Goal: Information Seeking & Learning: Learn about a topic

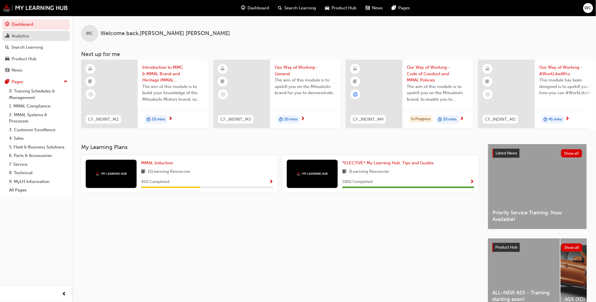
click at [30, 35] on div "Analytics" at bounding box center [36, 36] width 62 height 7
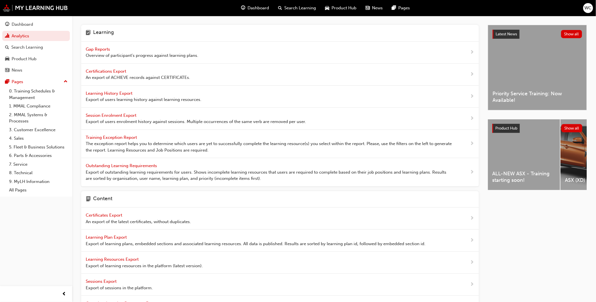
click at [100, 49] on span "Gap Reports" at bounding box center [98, 49] width 25 height 5
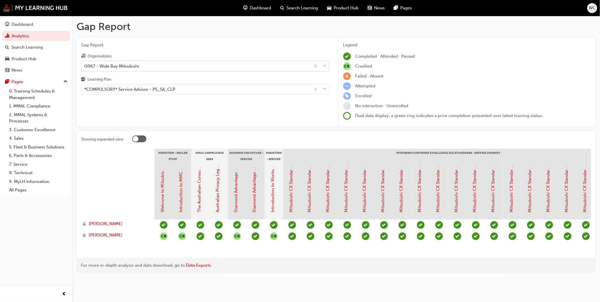
click at [325, 67] on span "down-icon" at bounding box center [325, 65] width 4 height 7
click at [85, 67] on input "Organisations Q967 - Wide Bay Mitsubishi" at bounding box center [84, 65] width 1 height 5
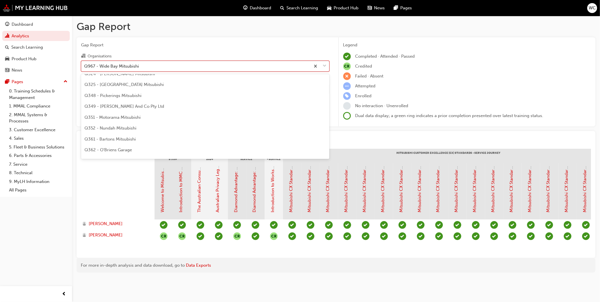
scroll to position [673, 0]
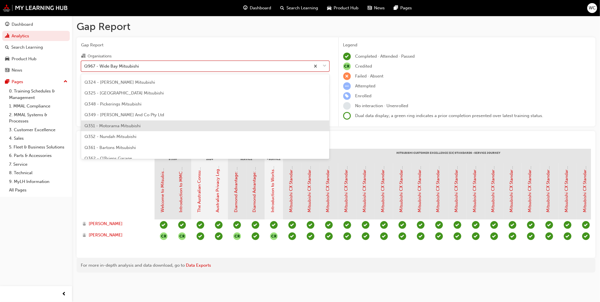
click at [256, 123] on div "Q351 - Motorama Mitsubishi" at bounding box center [205, 125] width 249 height 11
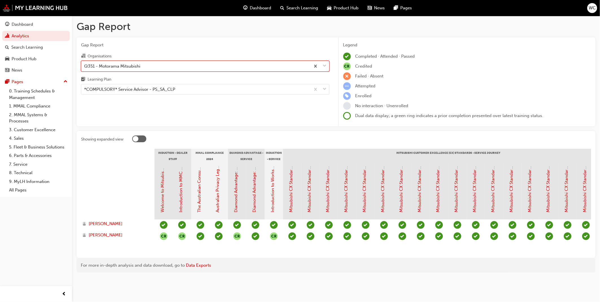
click at [293, 114] on div "Gap Report Organisations option Q351 - Motorama Mitsubishi, selected. 0 results…" at bounding box center [206, 81] width 258 height 89
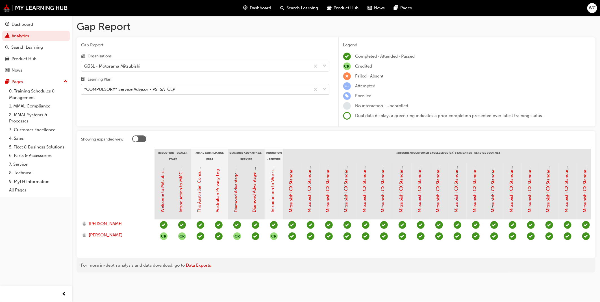
click at [327, 89] on span "down-icon" at bounding box center [325, 89] width 4 height 7
click at [85, 89] on input "Learning Plan *COMPULSORY* Service Advisor - PS_SA_CLP" at bounding box center [84, 89] width 1 height 5
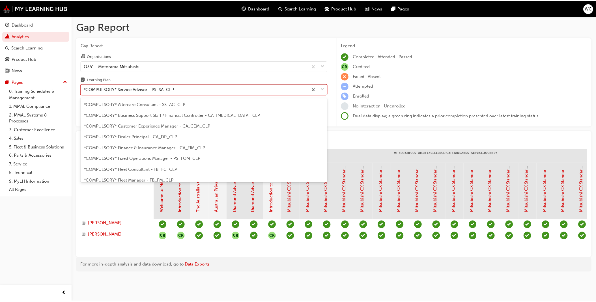
scroll to position [126, 0]
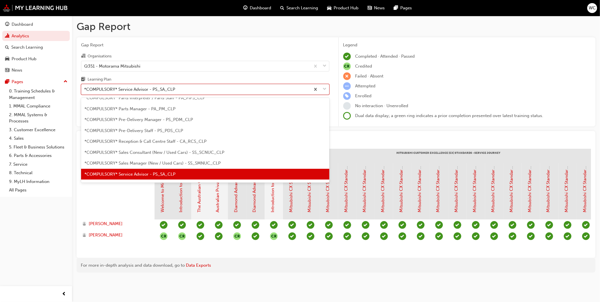
click at [296, 173] on div "*COMPULSORY* Service Advisor - PS_SA_CLP" at bounding box center [205, 174] width 249 height 11
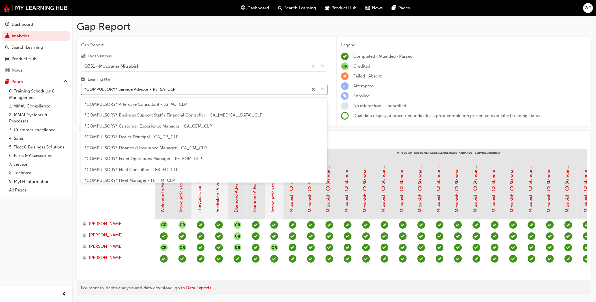
click at [324, 89] on span "down-icon" at bounding box center [323, 89] width 4 height 7
click at [85, 89] on input "Learning Plan option *COMPULSORY* Service Advisor - PS_SA_CLP, selected. option…" at bounding box center [84, 89] width 1 height 5
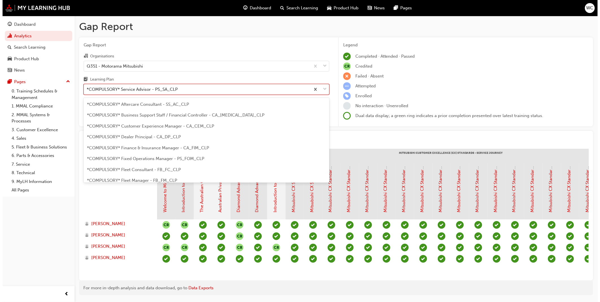
scroll to position [126, 0]
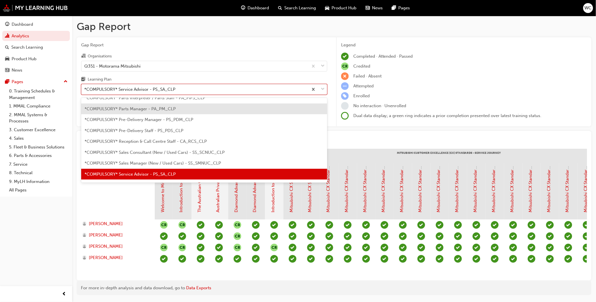
click at [287, 111] on div "*COMPULSORY* Parts Manager - PA_PM_CLP" at bounding box center [204, 108] width 246 height 11
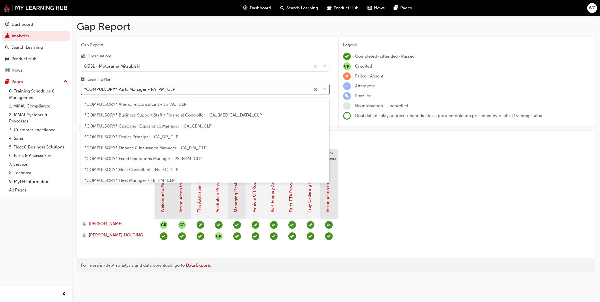
click at [323, 90] on span "down-icon" at bounding box center [325, 89] width 4 height 7
click at [85, 90] on input "Learning Plan option *COMPULSORY* Parts Manager - PA_PM_CLP, selected. option *…" at bounding box center [84, 89] width 1 height 5
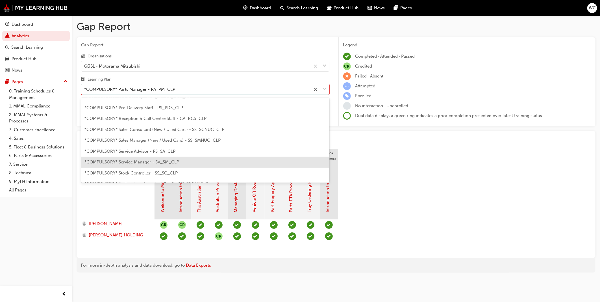
click at [280, 164] on div "*COMPULSORY* Service Manager - SV_SM_CLP" at bounding box center [205, 162] width 249 height 11
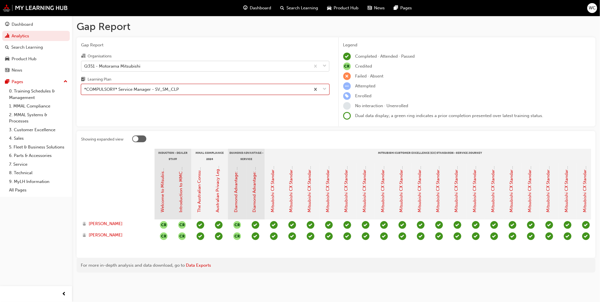
click at [327, 66] on div at bounding box center [320, 66] width 19 height 10
click at [85, 66] on input "Organisations Q351 - Motorama Mitsubishi" at bounding box center [84, 65] width 1 height 5
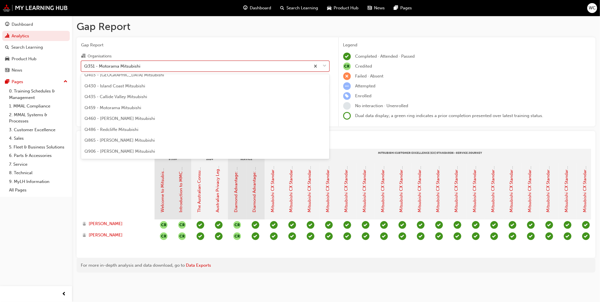
scroll to position [883, 0]
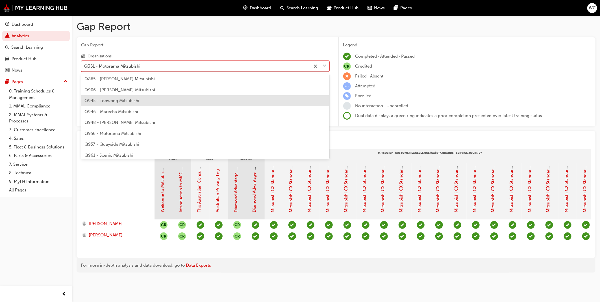
click at [303, 100] on div "Q945 - Toowong Mitsubishi" at bounding box center [205, 100] width 249 height 11
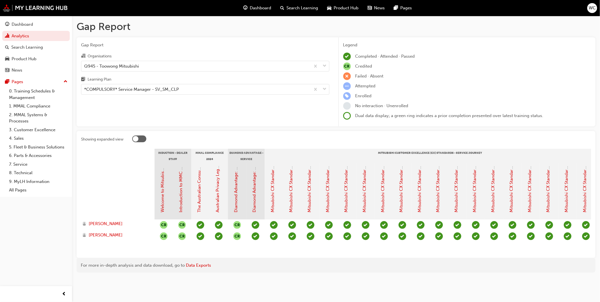
click at [283, 108] on div "Gap Report Organisations Q945 - Toowong Mitsubishi Learning Plan *COMPULSORY* S…" at bounding box center [206, 81] width 258 height 89
click at [324, 92] on span "down-icon" at bounding box center [325, 89] width 4 height 7
click at [85, 92] on input "Learning Plan *COMPULSORY* Service Manager - SV_SM_CLP" at bounding box center [84, 89] width 1 height 5
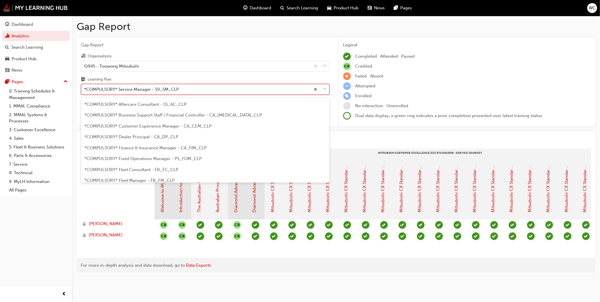
scroll to position [137, 0]
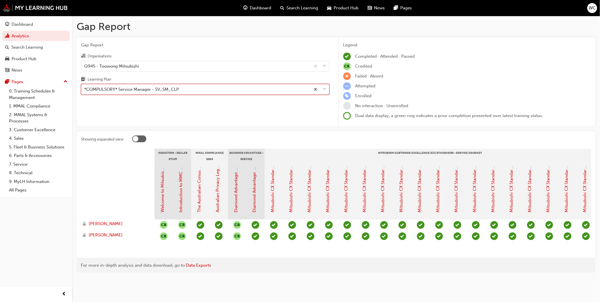
click at [324, 92] on span "down-icon" at bounding box center [325, 89] width 4 height 7
click at [85, 92] on input "Learning Plan option *COMPULSORY* Service Manager - SV_SM_CLP, selected. 0 resu…" at bounding box center [84, 89] width 1 height 5
click at [312, 111] on div "Gap Report Organisations Q945 - Toowong Mitsubishi Learning Plan option *COMPUL…" at bounding box center [206, 81] width 258 height 89
click at [324, 91] on span "down-icon" at bounding box center [325, 89] width 4 height 7
click at [85, 91] on input "Learning Plan *COMPULSORY* Service Manager - SV_SM_CLP" at bounding box center [84, 89] width 1 height 5
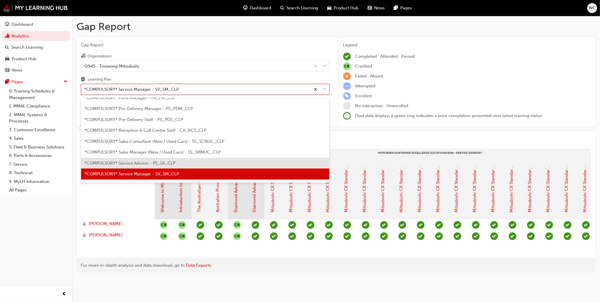
click at [254, 162] on div "*COMPULSORY* Service Advisor - PS_SA_CLP" at bounding box center [205, 163] width 249 height 11
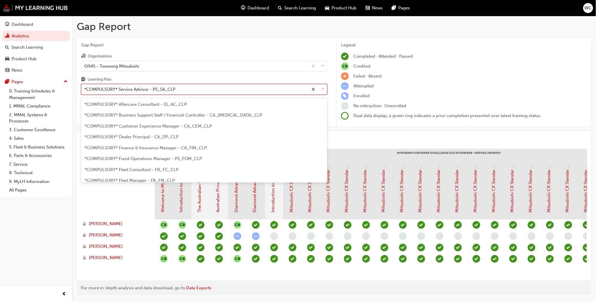
click at [321, 89] on span "down-icon" at bounding box center [323, 89] width 4 height 7
click at [85, 89] on input "Learning Plan option *COMPULSORY* Service Advisor - PS_SA_CLP, selected. option…" at bounding box center [84, 89] width 1 height 5
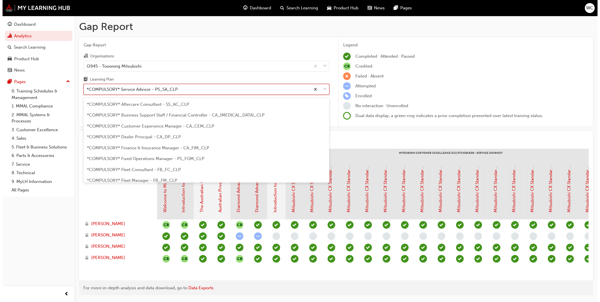
scroll to position [126, 0]
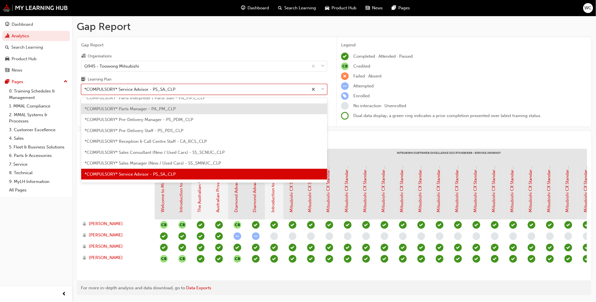
click at [267, 109] on div "*COMPULSORY* Parts Manager - PA_PM_CLP" at bounding box center [204, 108] width 246 height 11
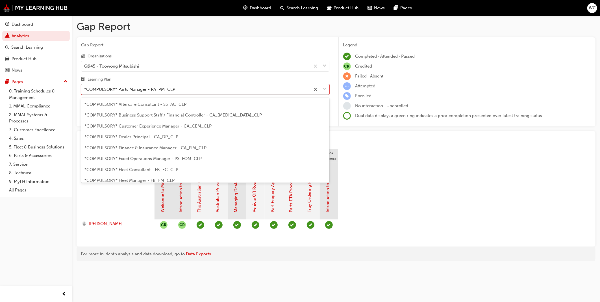
click at [324, 90] on span "down-icon" at bounding box center [325, 89] width 4 height 7
click at [85, 90] on input "Learning Plan option *COMPULSORY* Parts Manager - PA_PM_CLP, selected. option *…" at bounding box center [84, 89] width 1 height 5
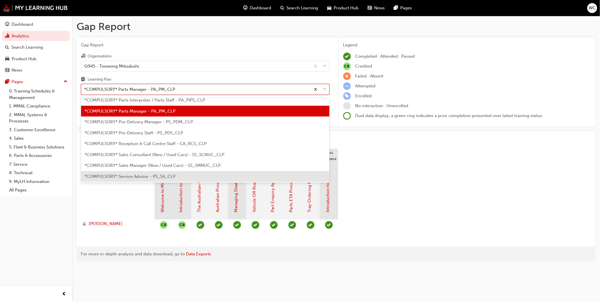
scroll to position [155, 0]
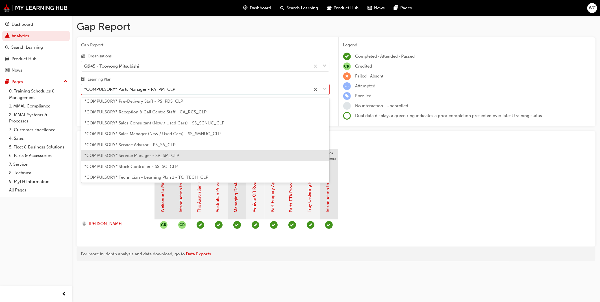
click at [245, 158] on div "*COMPULSORY* Service Manager - SV_SM_CLP" at bounding box center [205, 155] width 249 height 11
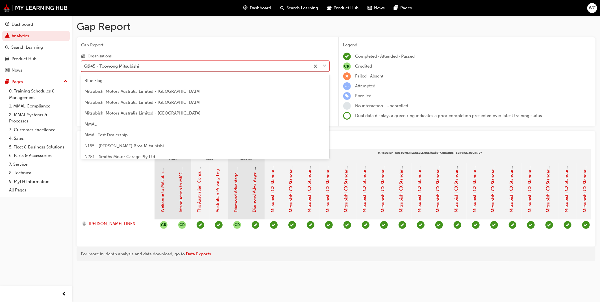
click at [325, 66] on span "down-icon" at bounding box center [325, 65] width 4 height 7
click at [85, 66] on input "Organisations option Q945 - Toowong Mitsubishi, selected. option Q945 - Toowong…" at bounding box center [84, 65] width 1 height 5
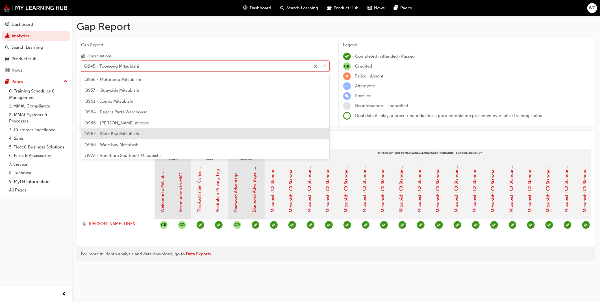
scroll to position [928, 0]
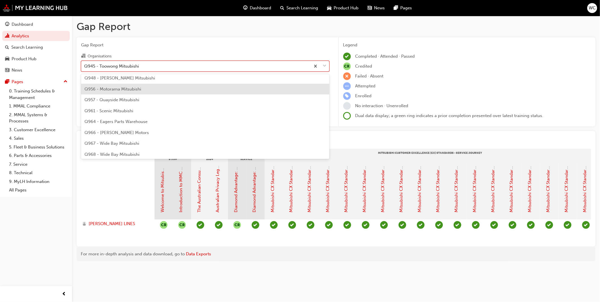
click at [256, 86] on div "Q956 - Motorama Mitsubishi" at bounding box center [205, 89] width 249 height 11
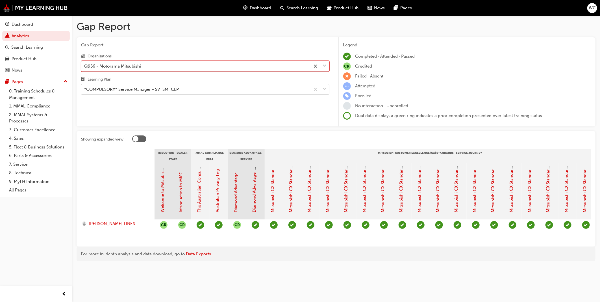
click at [325, 90] on span "down-icon" at bounding box center [325, 89] width 4 height 7
click at [85, 90] on input "Learning Plan *COMPULSORY* Service Manager - SV_SM_CLP" at bounding box center [84, 89] width 1 height 5
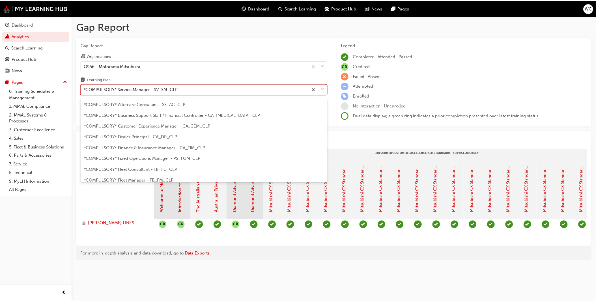
scroll to position [137, 0]
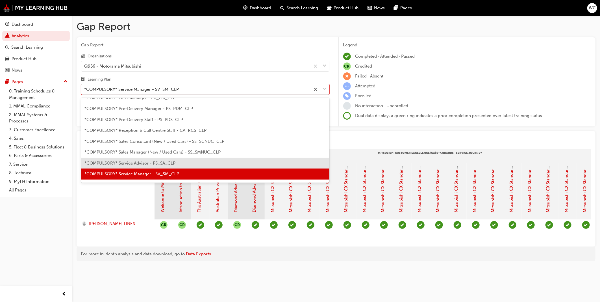
click at [281, 161] on div "*COMPULSORY* Service Advisor - PS_SA_CLP" at bounding box center [205, 163] width 249 height 11
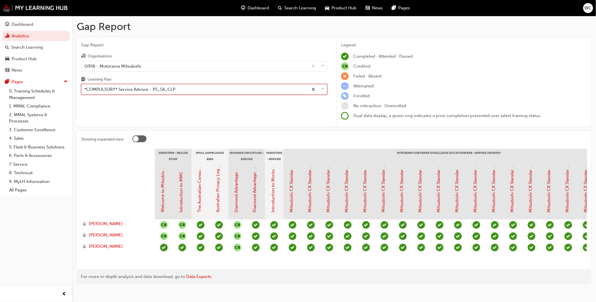
click at [321, 90] on span "down-icon" at bounding box center [323, 89] width 4 height 7
click at [85, 90] on input "Learning Plan option *COMPULSORY* Service Advisor - PS_SA_CLP, selected. 0 resu…" at bounding box center [84, 89] width 1 height 5
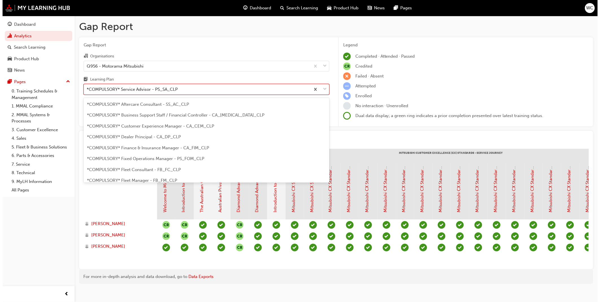
scroll to position [126, 0]
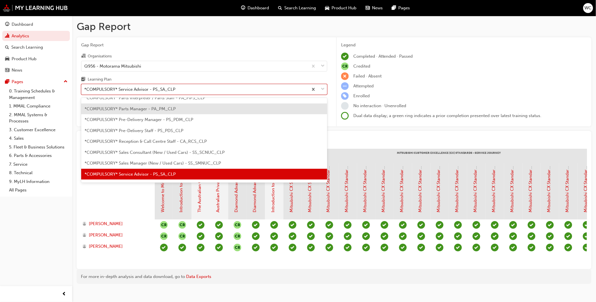
click at [292, 112] on div "*COMPULSORY* Parts Manager - PA_PM_CLP" at bounding box center [204, 108] width 246 height 11
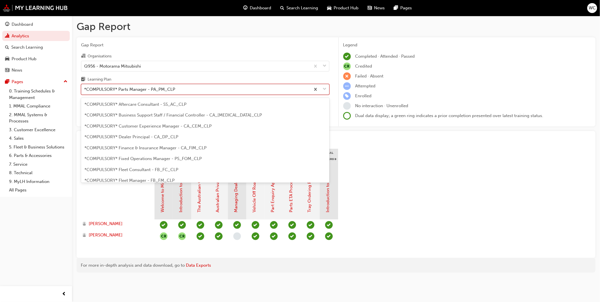
scroll to position [61, 0]
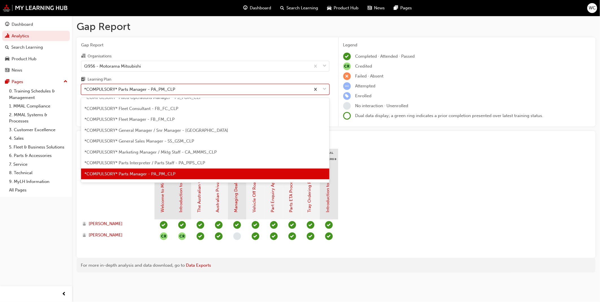
click at [325, 89] on span "down-icon" at bounding box center [325, 89] width 4 height 7
click at [85, 89] on input "Learning Plan option *COMPULSORY* Parts Manager - PA_PM_CLP, selected. option *…" at bounding box center [84, 89] width 1 height 5
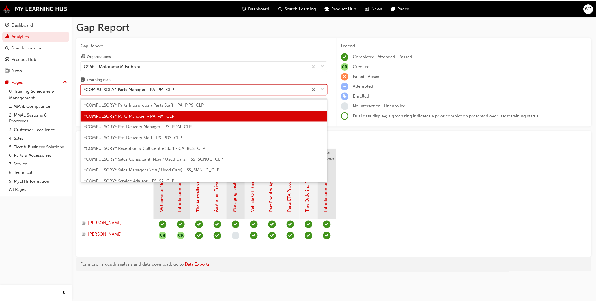
scroll to position [124, 0]
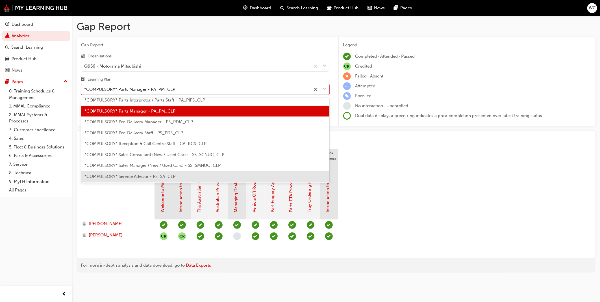
click at [247, 176] on div "*COMPULSORY* Service Advisor - PS_SA_CLP" at bounding box center [205, 176] width 249 height 11
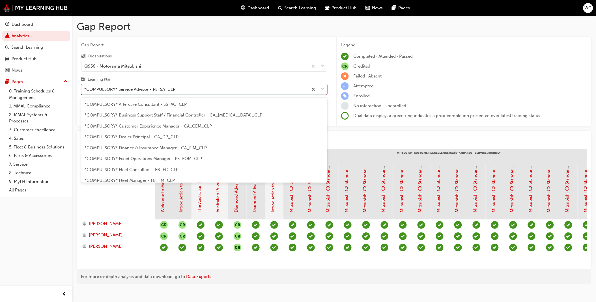
click at [323, 91] on span "down-icon" at bounding box center [323, 89] width 4 height 7
click at [85, 91] on input "Learning Plan option *COMPULSORY* Service Advisor - PS_SA_CLP, selected. option…" at bounding box center [84, 89] width 1 height 5
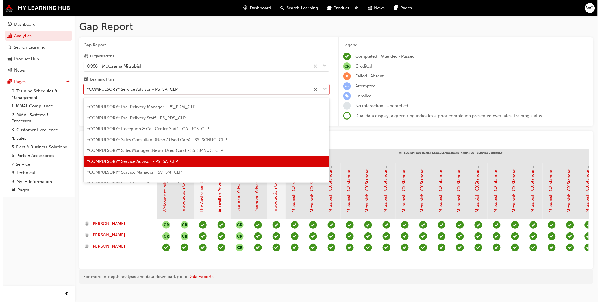
scroll to position [151, 0]
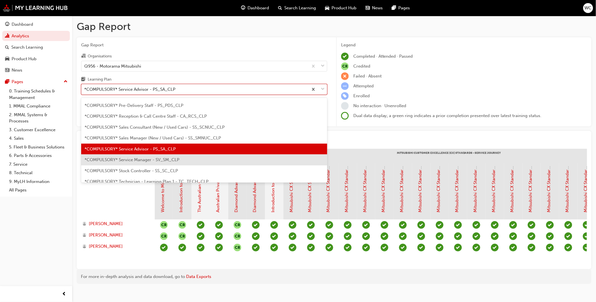
click at [271, 162] on div "*COMPULSORY* Service Manager - SV_SM_CLP" at bounding box center [204, 159] width 246 height 11
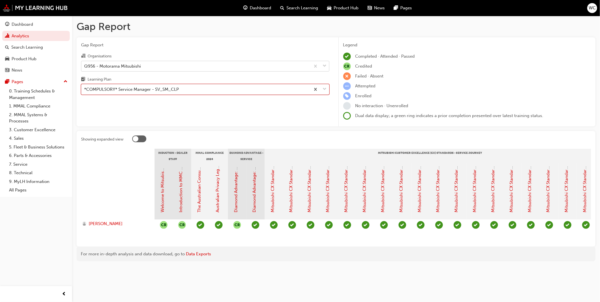
click at [326, 64] on span "down-icon" at bounding box center [325, 65] width 4 height 7
click at [85, 64] on input "Organisations Q956 - Motorama Mitsubishi" at bounding box center [84, 65] width 1 height 5
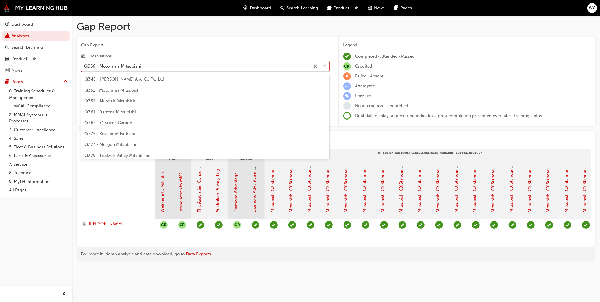
scroll to position [646, 0]
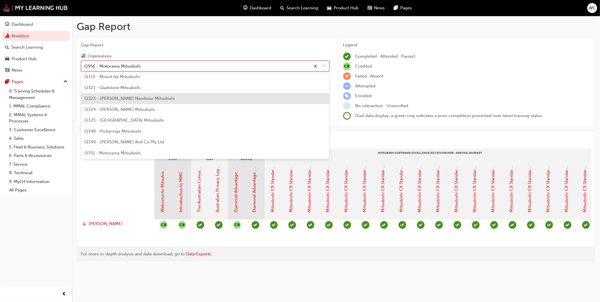
click at [236, 98] on div "Q323 - [PERSON_NAME] Nambour Mitsubishi" at bounding box center [205, 98] width 249 height 11
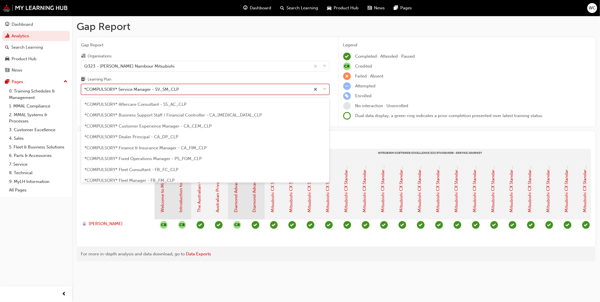
click at [323, 92] on span "down-icon" at bounding box center [325, 89] width 4 height 7
click at [85, 92] on input "Learning Plan option *COMPULSORY* Service Manager - SV_SM_CLP, selected. option…" at bounding box center [84, 89] width 1 height 5
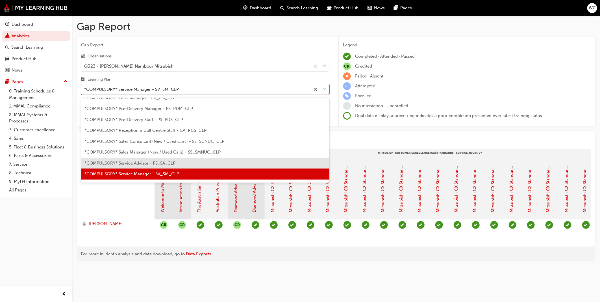
click at [263, 164] on div "*COMPULSORY* Service Advisor - PS_SA_CLP" at bounding box center [205, 163] width 249 height 11
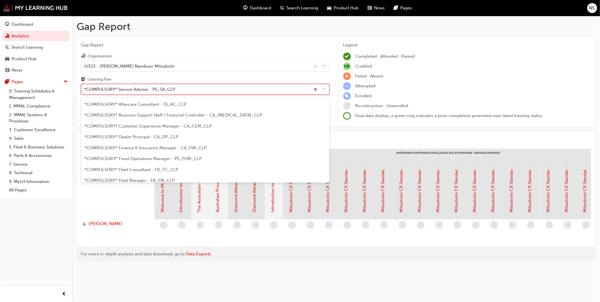
click at [324, 88] on span "down-icon" at bounding box center [325, 89] width 4 height 7
click at [85, 88] on input "Learning Plan option *COMPULSORY* Service Advisor - PS_SA_CLP, selected. option…" at bounding box center [84, 89] width 1 height 5
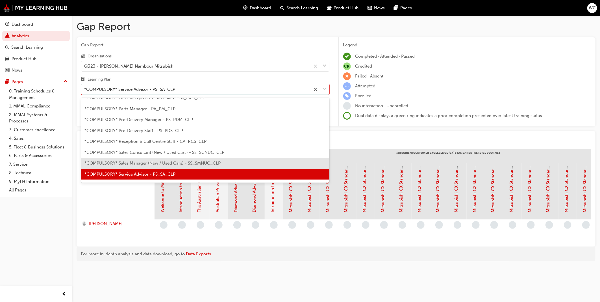
scroll to position [157, 0]
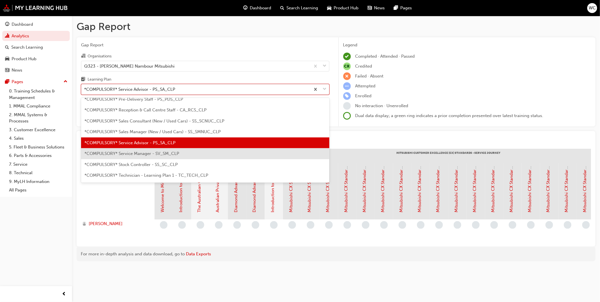
click at [242, 155] on div "*COMPULSORY* Service Manager - SV_SM_CLP" at bounding box center [205, 153] width 249 height 11
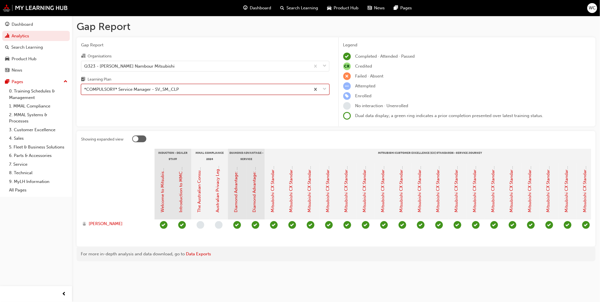
click at [326, 89] on span "down-icon" at bounding box center [325, 89] width 4 height 7
click at [85, 89] on input "Learning Plan option *COMPULSORY* Service Manager - SV_SM_CLP, selected. 0 resu…" at bounding box center [84, 89] width 1 height 5
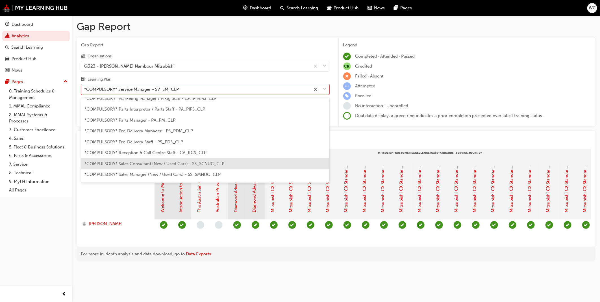
scroll to position [106, 0]
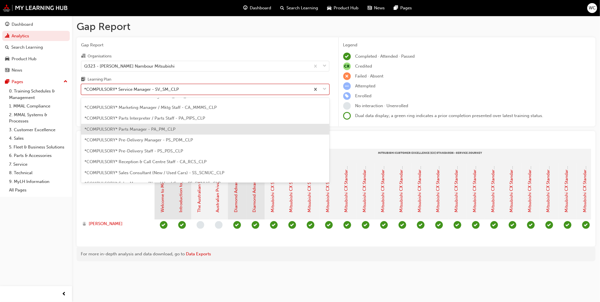
click at [267, 129] on div "*COMPULSORY* Parts Manager - PA_PM_CLP" at bounding box center [205, 129] width 249 height 11
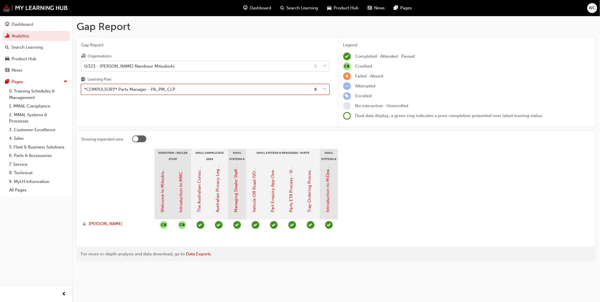
click at [325, 67] on span "down-icon" at bounding box center [325, 65] width 4 height 7
click at [85, 67] on input "Organisations Q323 - [PERSON_NAME] Nambour Mitsubishi" at bounding box center [84, 65] width 1 height 5
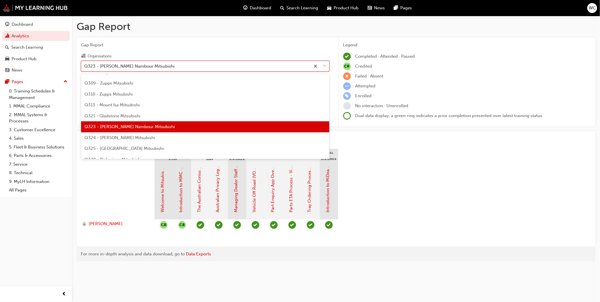
scroll to position [626, 0]
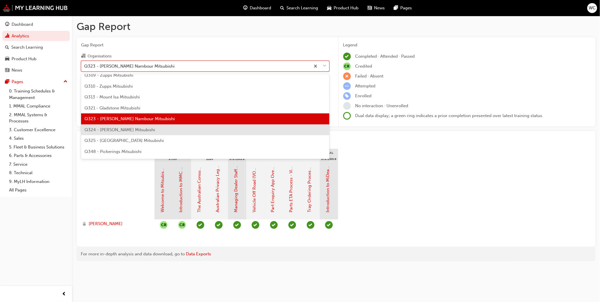
click at [253, 132] on div "Q324 - [PERSON_NAME] Mitsubishi" at bounding box center [205, 129] width 249 height 11
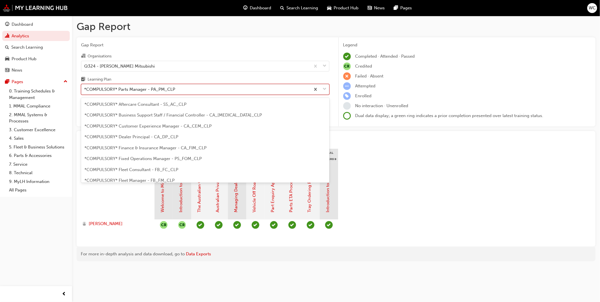
click at [325, 91] on span "down-icon" at bounding box center [325, 89] width 4 height 7
click at [85, 91] on input "Learning Plan option *COMPULSORY* Parts Manager - PA_PM_CLP, selected. option *…" at bounding box center [84, 89] width 1 height 5
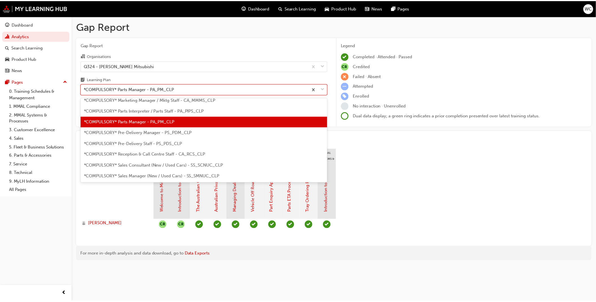
scroll to position [124, 0]
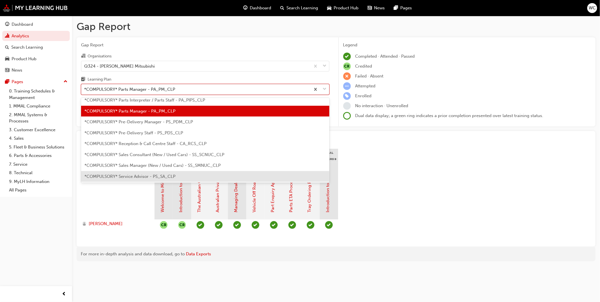
click at [267, 175] on div "*COMPULSORY* Service Advisor - PS_SA_CLP" at bounding box center [205, 176] width 249 height 11
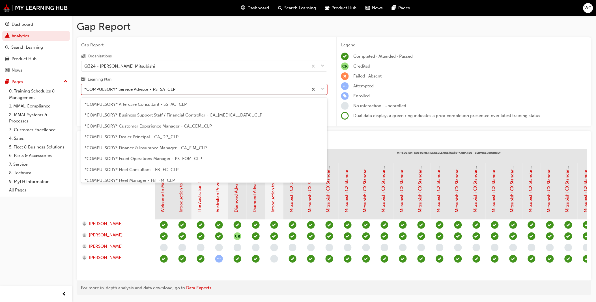
click at [323, 91] on span "down-icon" at bounding box center [323, 89] width 4 height 7
click at [85, 91] on input "Learning Plan option *COMPULSORY* Service Advisor - PS_SA_CLP, selected. option…" at bounding box center [84, 89] width 1 height 5
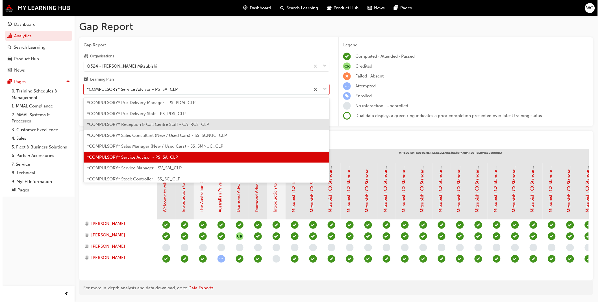
scroll to position [157, 0]
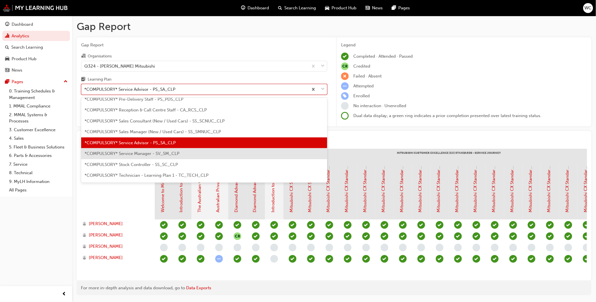
click at [238, 152] on div "*COMPULSORY* Service Manager - SV_SM_CLP" at bounding box center [204, 153] width 246 height 11
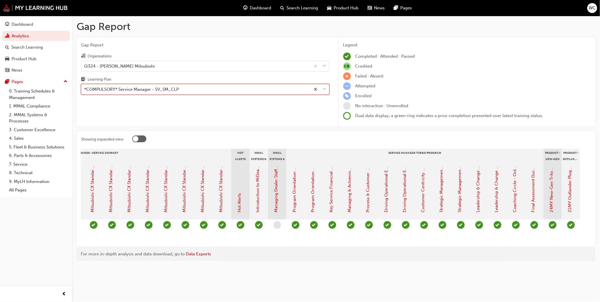
scroll to position [0, 371]
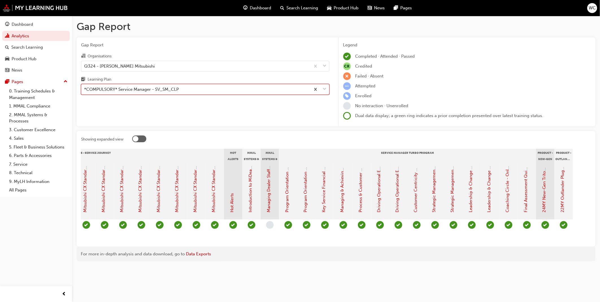
click at [325, 88] on span "down-icon" at bounding box center [325, 89] width 4 height 7
click at [85, 88] on input "Learning Plan option *COMPULSORY* Service Manager - SV_SM_CLP, selected. 0 resu…" at bounding box center [84, 89] width 1 height 5
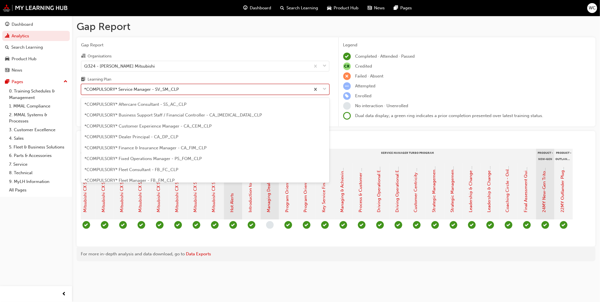
scroll to position [137, 0]
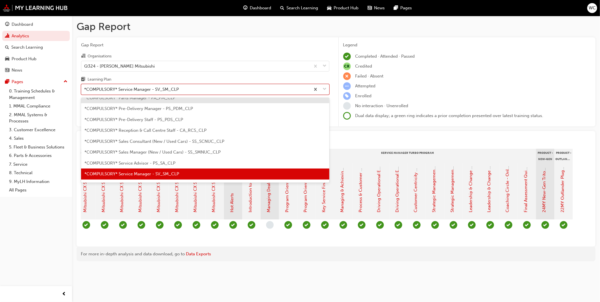
click at [310, 100] on div "*COMPULSORY* Parts Manager - PA_PM_CLP" at bounding box center [205, 97] width 249 height 11
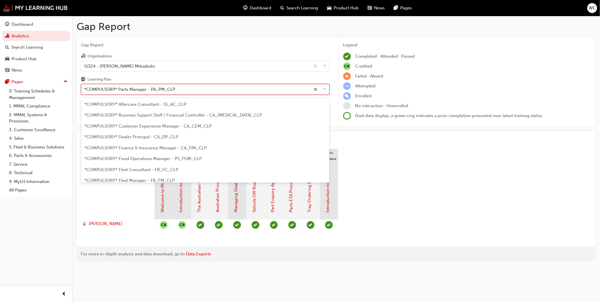
click at [325, 88] on span "down-icon" at bounding box center [325, 89] width 4 height 7
click at [85, 88] on input "Learning Plan option *COMPULSORY* Parts Manager - PA_PM_CLP, selected. option *…" at bounding box center [84, 89] width 1 height 5
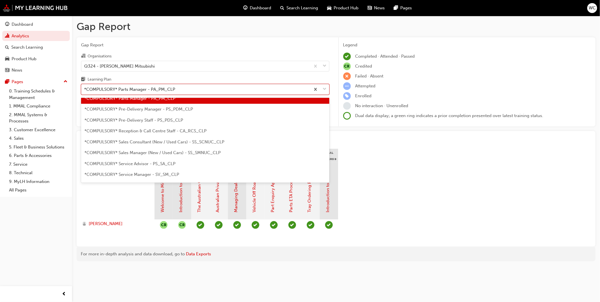
scroll to position [149, 0]
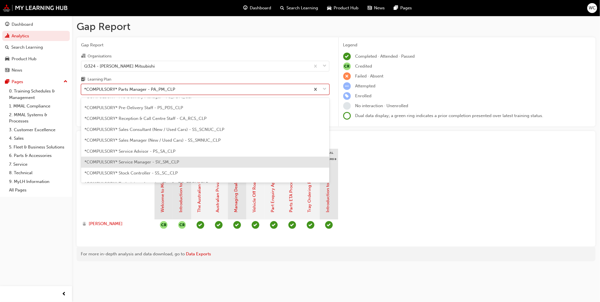
click at [250, 158] on div "*COMPULSORY* Service Manager - SV_SM_CLP" at bounding box center [205, 162] width 249 height 11
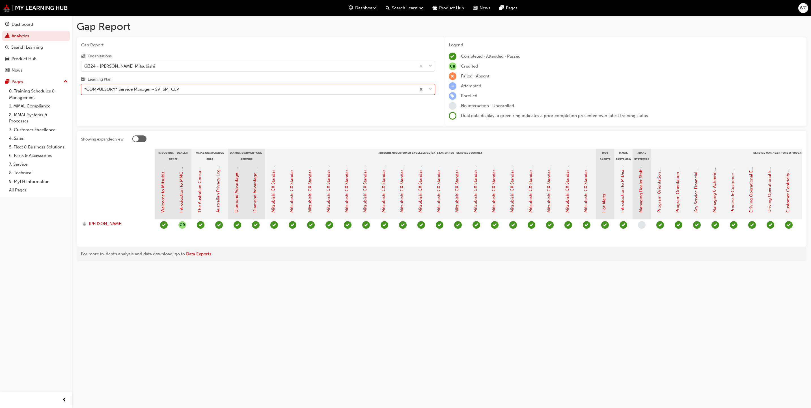
drag, startPoint x: 575, startPoint y: 0, endPoint x: 602, endPoint y: 315, distance: 315.9
click at [394, 214] on div "Gap Report Gap Report Organisations Q324 - [PERSON_NAME] Mitsubishi Learning Pl…" at bounding box center [405, 204] width 811 height 408
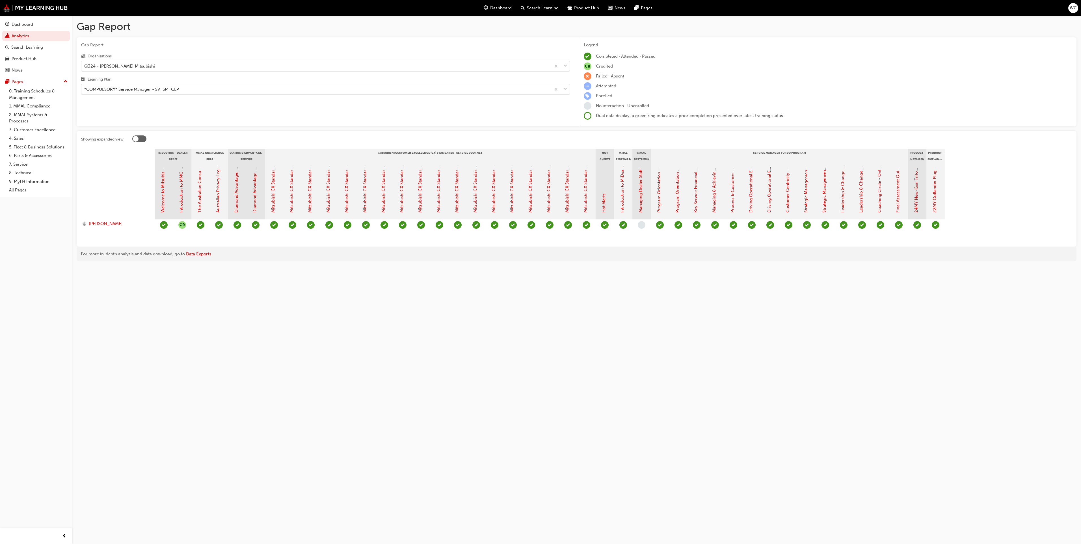
drag, startPoint x: 740, startPoint y: 0, endPoint x: 785, endPoint y: 412, distance: 414.4
click at [394, 214] on div "Gap Report Gap Report Organisations Q324 - [PERSON_NAME] Mitsubishi Learning Pl…" at bounding box center [540, 272] width 1081 height 544
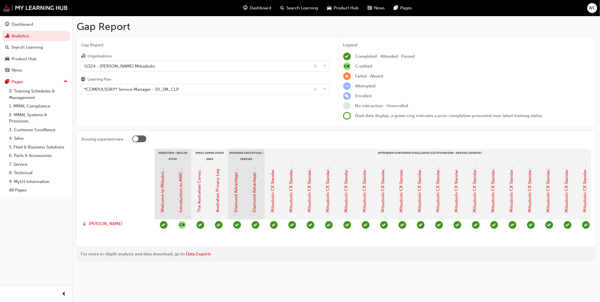
drag, startPoint x: 1061, startPoint y: 2, endPoint x: 502, endPoint y: 253, distance: 613.0
click at [394, 214] on div "For more in-depth analysis and data download, go to Data Exports" at bounding box center [336, 254] width 519 height 15
click at [324, 65] on span "down-icon" at bounding box center [325, 65] width 4 height 7
click at [85, 65] on input "Organisations Q324 - [PERSON_NAME] Mitsubishi" at bounding box center [84, 65] width 1 height 5
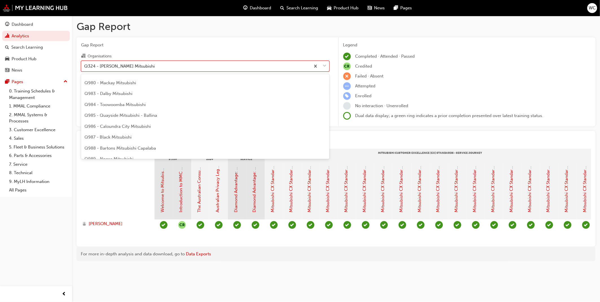
scroll to position [1075, 0]
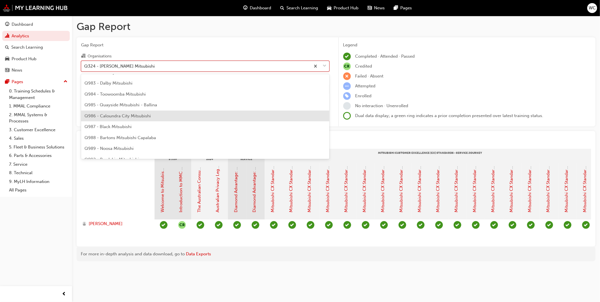
click at [237, 119] on div "Q986 - Caloundra City Mitsubishi" at bounding box center [205, 116] width 249 height 11
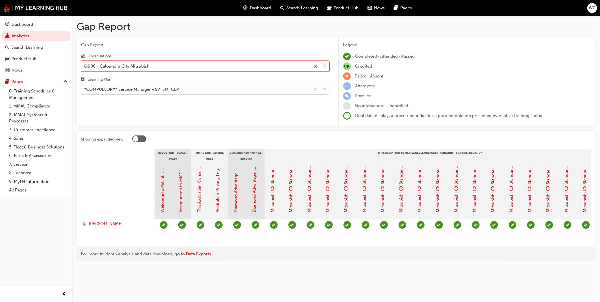
click at [324, 90] on span "down-icon" at bounding box center [325, 89] width 4 height 7
click at [85, 90] on input "Learning Plan *COMPULSORY* Service Manager - SV_SM_CLP" at bounding box center [84, 89] width 1 height 5
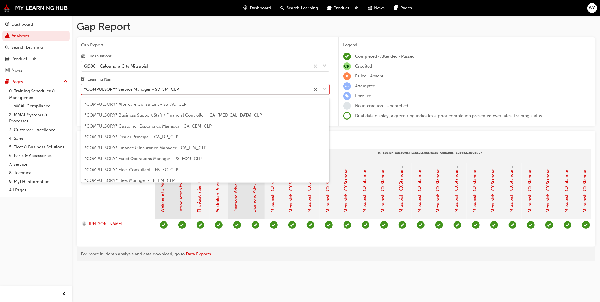
scroll to position [137, 0]
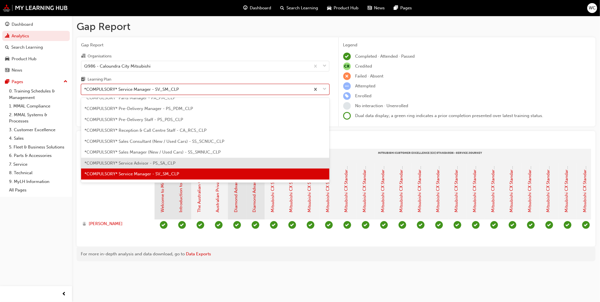
click at [236, 163] on div "*COMPULSORY* Service Advisor - PS_SA_CLP" at bounding box center [205, 163] width 249 height 11
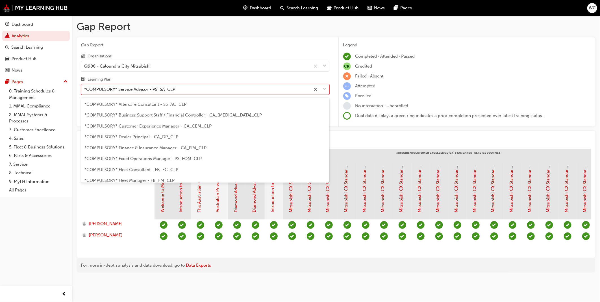
click at [326, 89] on span "down-icon" at bounding box center [325, 89] width 4 height 7
click at [85, 89] on input "Learning Plan option *COMPULSORY* Service Advisor - PS_SA_CLP, selected. option…" at bounding box center [84, 89] width 1 height 5
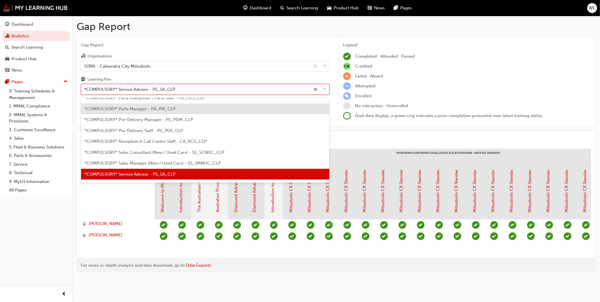
click at [300, 109] on div "*COMPULSORY* Parts Manager - PA_PM_CLP" at bounding box center [205, 108] width 249 height 11
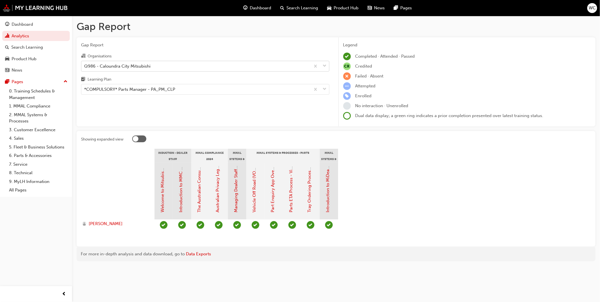
click at [325, 68] on span "down-icon" at bounding box center [325, 65] width 4 height 7
click at [85, 68] on input "Organisations Q986 - Caloundra City Mitsubishi" at bounding box center [84, 65] width 1 height 5
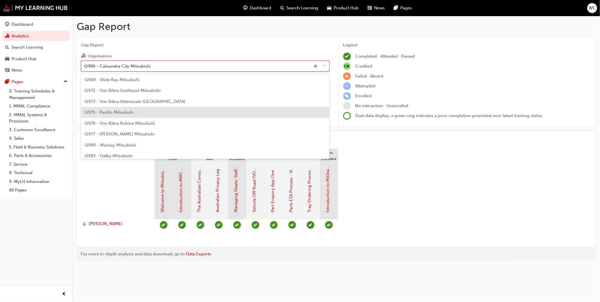
scroll to position [939, 0]
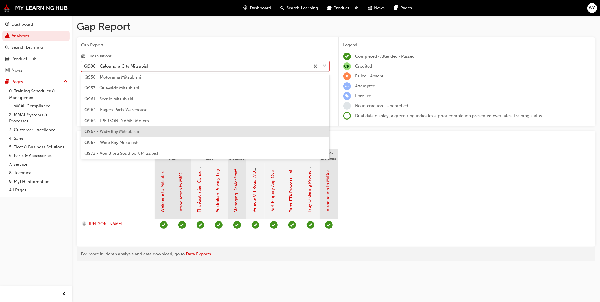
click at [275, 132] on div "Q967 - Wide Bay Mitsubishi" at bounding box center [205, 131] width 249 height 11
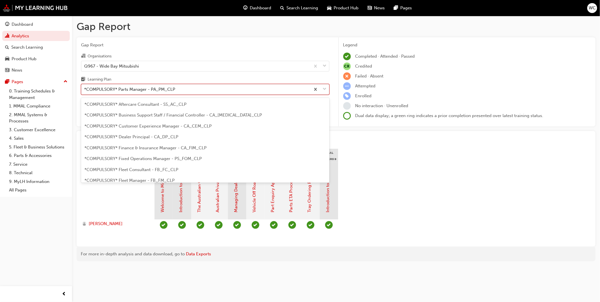
click at [324, 91] on span "down-icon" at bounding box center [325, 89] width 4 height 7
click at [85, 91] on input "Learning Plan option *COMPULSORY* Parts Manager - PA_PM_CLP, selected. option *…" at bounding box center [84, 89] width 1 height 5
click at [324, 91] on span "down-icon" at bounding box center [325, 89] width 4 height 7
click at [85, 91] on input "Learning Plan option *COMPULSORY* Parts Manager - PA_PM_CLP, selected. option *…" at bounding box center [84, 89] width 1 height 5
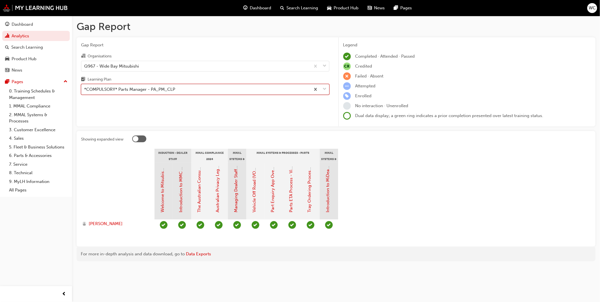
click at [324, 91] on span "down-icon" at bounding box center [325, 89] width 4 height 7
click at [85, 91] on input "Learning Plan option *COMPULSORY* Parts Manager - PA_PM_CLP, selected. 0 result…" at bounding box center [84, 89] width 1 height 5
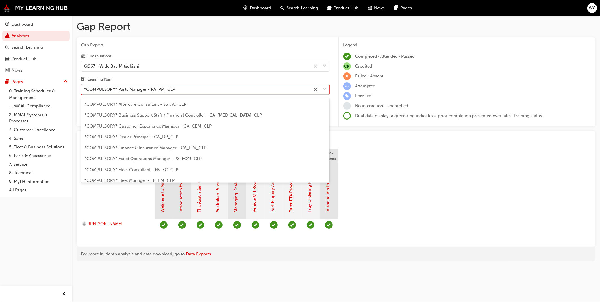
scroll to position [61, 0]
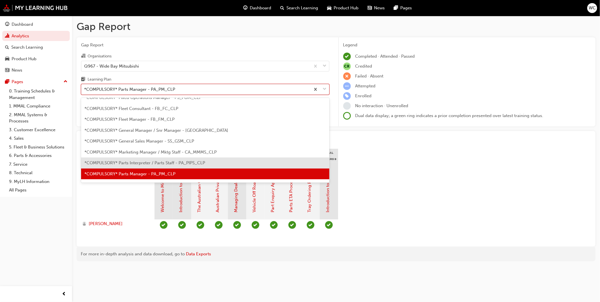
click at [253, 165] on div "*COMPULSORY* Parts Interpreter / Parts Staff - PA_PIPS_CLP" at bounding box center [205, 162] width 249 height 11
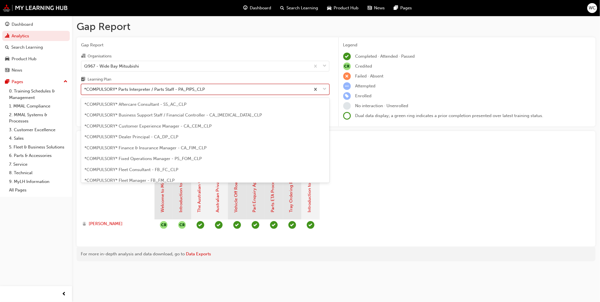
click at [328, 89] on div at bounding box center [320, 89] width 19 height 10
click at [85, 89] on input "Learning Plan option *COMPULSORY* Parts Interpreter / Parts Staff - PA_PIPS_CLP…" at bounding box center [84, 89] width 1 height 5
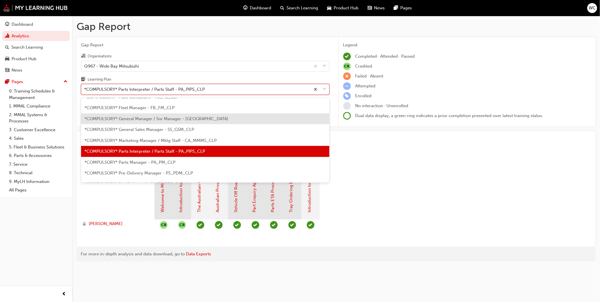
scroll to position [81, 0]
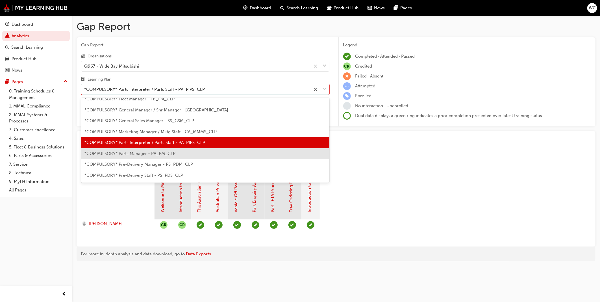
click at [254, 154] on div "*COMPULSORY* Parts Manager - PA_PM_CLP" at bounding box center [205, 153] width 249 height 11
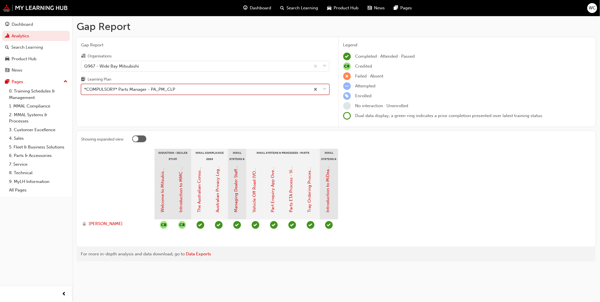
click at [323, 89] on span "down-icon" at bounding box center [325, 89] width 4 height 7
click at [85, 89] on input "Learning Plan option *COMPULSORY* Parts Manager - PA_PM_CLP, selected. 0 result…" at bounding box center [84, 89] width 1 height 5
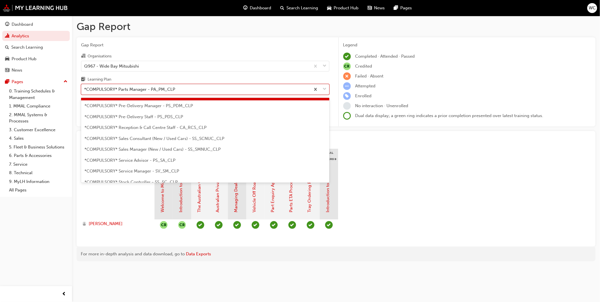
scroll to position [155, 0]
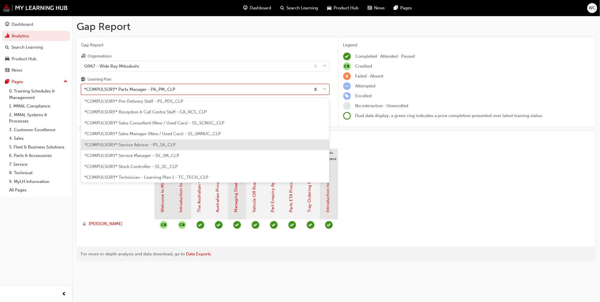
click at [236, 141] on div "*COMPULSORY* Service Advisor - PS_SA_CLP" at bounding box center [205, 144] width 249 height 11
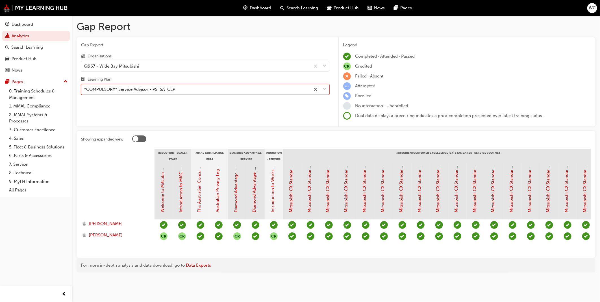
click at [326, 89] on span "down-icon" at bounding box center [325, 89] width 4 height 7
click at [85, 89] on input "Learning Plan option *COMPULSORY* Service Advisor - PS_SA_CLP, selected. 0 resu…" at bounding box center [84, 89] width 1 height 5
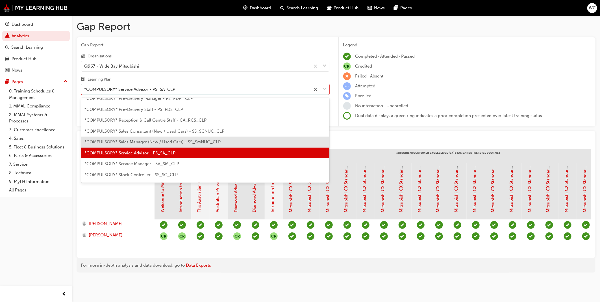
scroll to position [157, 0]
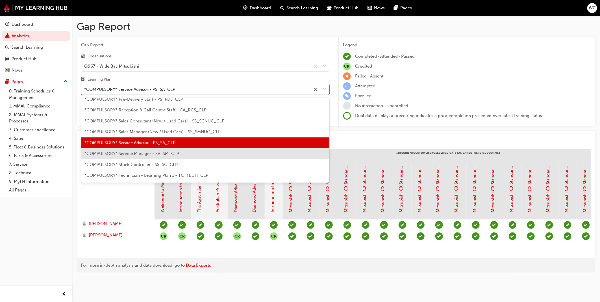
click at [224, 155] on div "*COMPULSORY* Service Manager - SV_SM_CLP" at bounding box center [205, 153] width 249 height 11
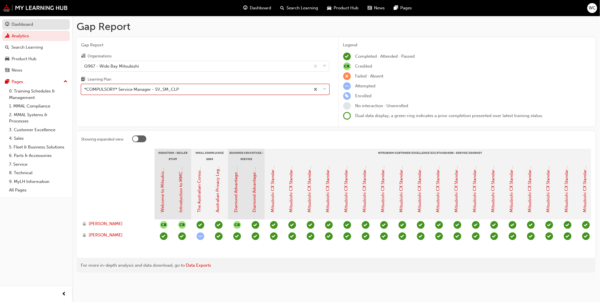
click at [14, 23] on div "Dashboard" at bounding box center [22, 24] width 21 height 7
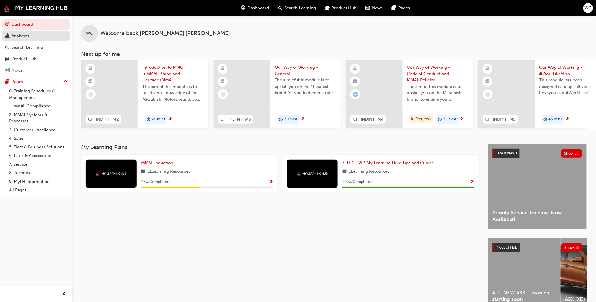
click at [18, 34] on div "Analytics" at bounding box center [21, 36] width 18 height 7
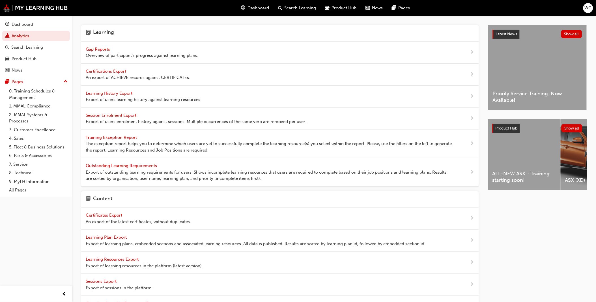
click at [99, 47] on span "Gap Reports" at bounding box center [98, 49] width 25 height 5
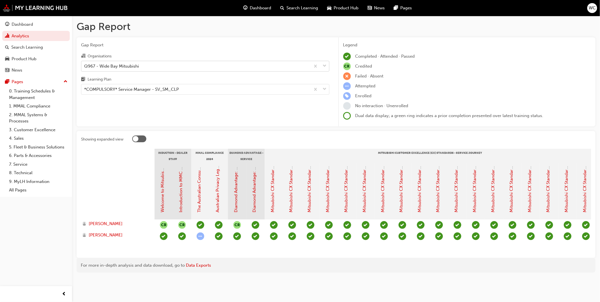
click at [325, 66] on span "down-icon" at bounding box center [325, 65] width 4 height 7
click at [85, 66] on input "Organisations Q967 - Wide Bay Mitsubishi" at bounding box center [84, 65] width 1 height 5
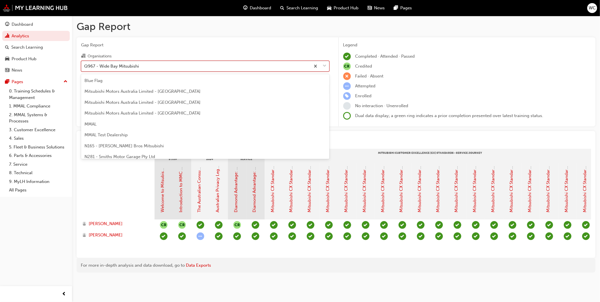
scroll to position [920, 0]
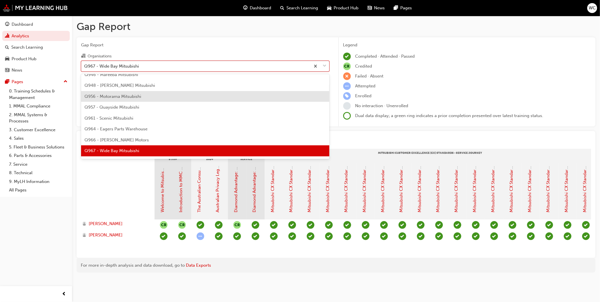
click at [304, 99] on div "Q956 - Motorama Mitsubishi" at bounding box center [205, 96] width 249 height 11
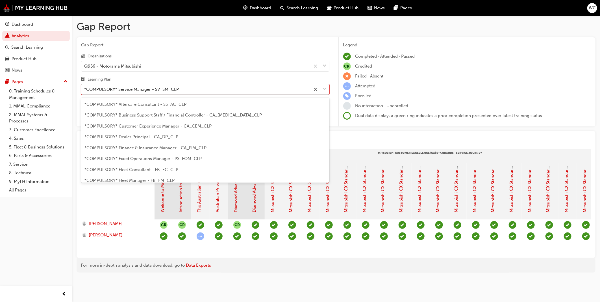
click at [326, 90] on span "down-icon" at bounding box center [325, 89] width 4 height 7
click at [85, 90] on input "Learning Plan option *COMPULSORY* Service Manager - SV_SM_CLP focused, 20 of 33…" at bounding box center [84, 89] width 1 height 5
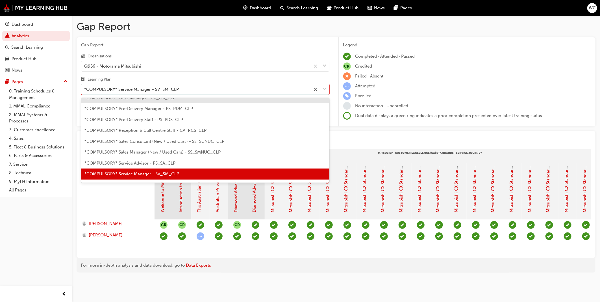
click at [299, 99] on div "*COMPULSORY* Parts Manager - PA_PM_CLP" at bounding box center [205, 97] width 249 height 11
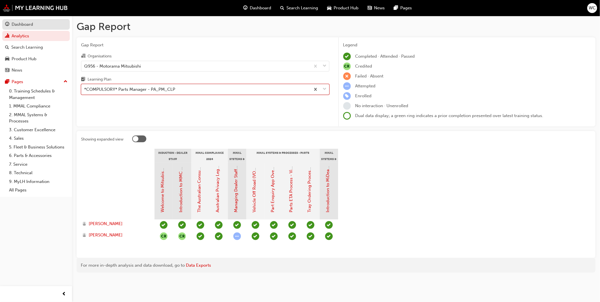
click at [26, 23] on div "Dashboard" at bounding box center [22, 24] width 21 height 7
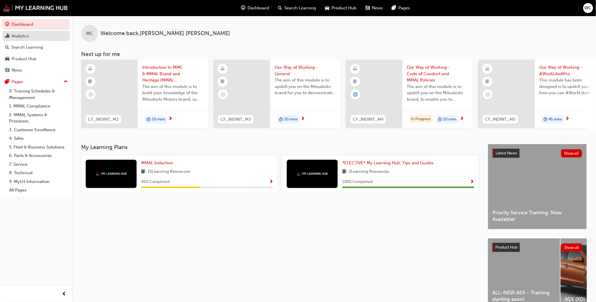
click at [19, 35] on div "Analytics" at bounding box center [21, 36] width 18 height 7
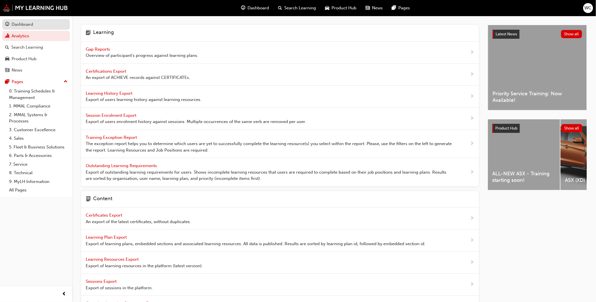
click at [25, 23] on div "Dashboard" at bounding box center [22, 24] width 21 height 7
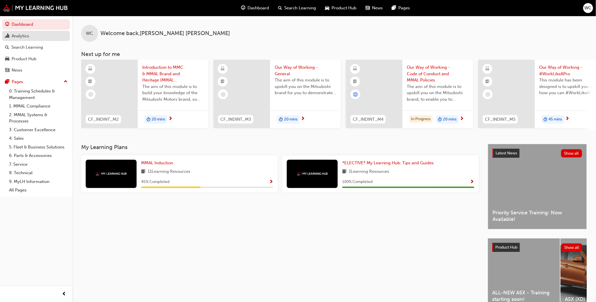
click at [20, 37] on div "Analytics" at bounding box center [21, 36] width 18 height 7
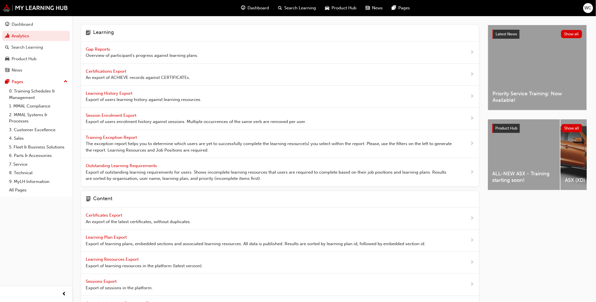
click at [101, 47] on span "Gap Reports" at bounding box center [98, 49] width 25 height 5
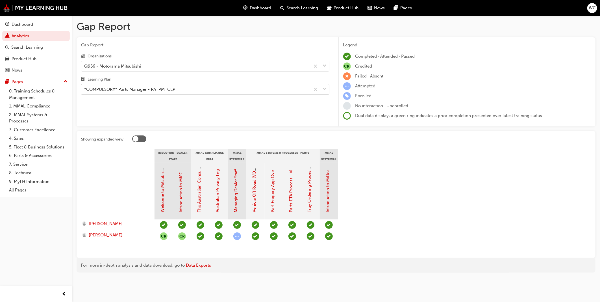
click at [326, 90] on span "down-icon" at bounding box center [325, 89] width 4 height 7
click at [85, 90] on input "Learning Plan *COMPULSORY* Parts Manager - PA_PM_CLP" at bounding box center [84, 89] width 1 height 5
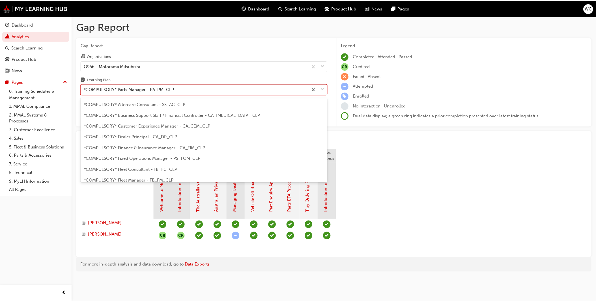
scroll to position [61, 0]
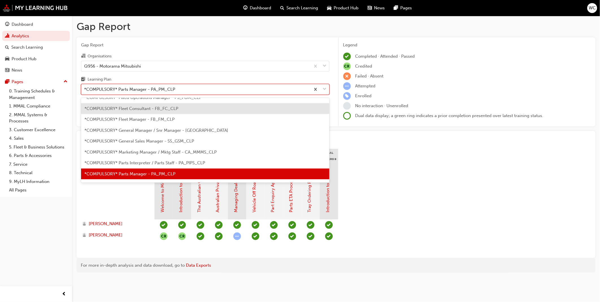
click at [288, 109] on div "*COMPULSORY* Fleet Consultant - FB_FC_CLP" at bounding box center [205, 108] width 249 height 11
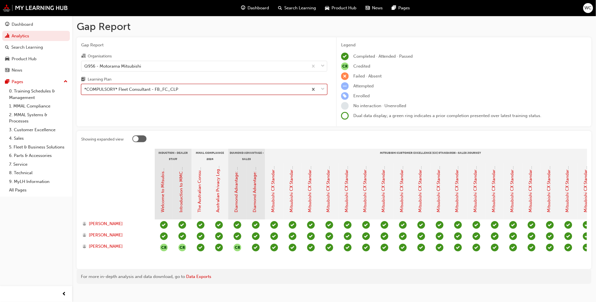
click at [325, 90] on div at bounding box center [317, 89] width 19 height 10
click at [85, 90] on input "Learning Plan option *COMPULSORY* Fleet Consultant - FB_FC_CLP, selected. 0 res…" at bounding box center [84, 89] width 1 height 5
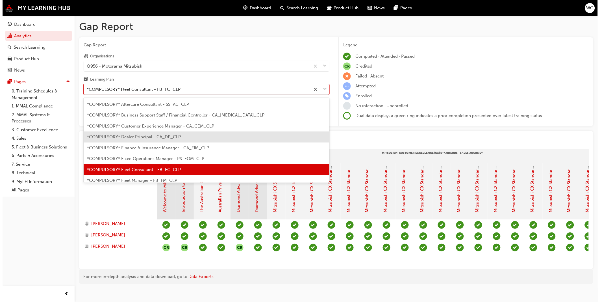
scroll to position [128, 0]
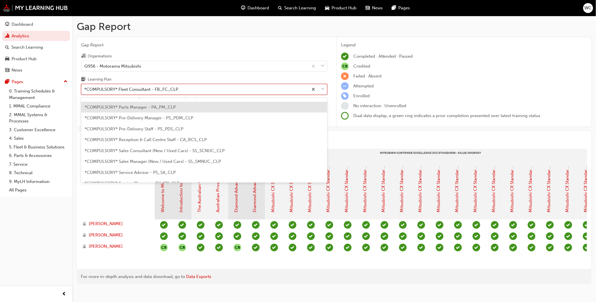
click at [301, 108] on div "*COMPULSORY* Parts Manager - PA_PM_CLP" at bounding box center [204, 107] width 246 height 11
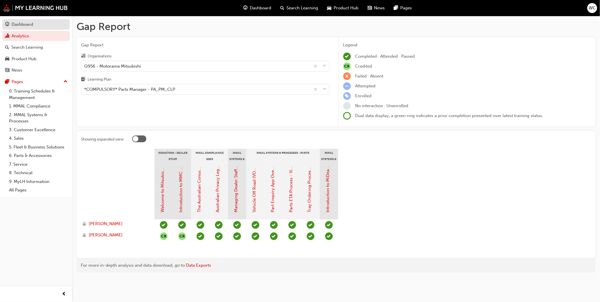
click at [24, 27] on div "Dashboard" at bounding box center [22, 24] width 21 height 7
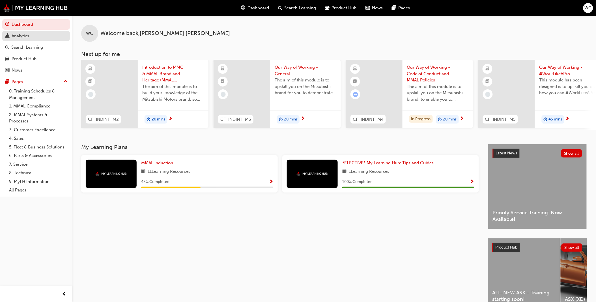
click at [12, 35] on div "Analytics" at bounding box center [21, 36] width 18 height 7
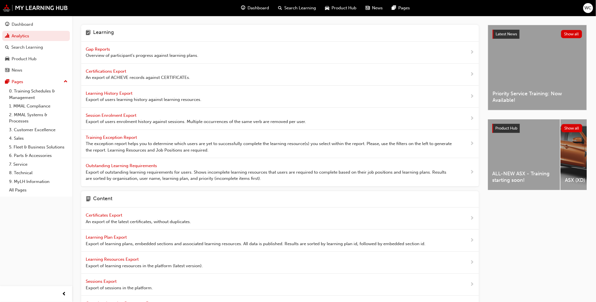
click at [94, 48] on span "Gap Reports" at bounding box center [98, 49] width 25 height 5
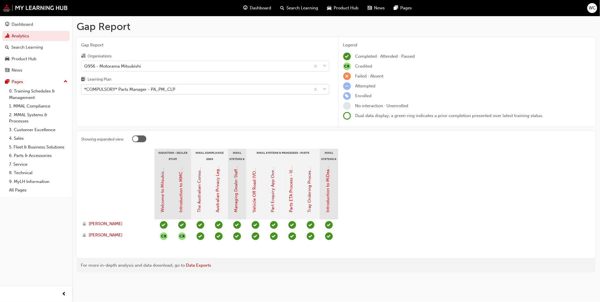
click at [325, 88] on span "down-icon" at bounding box center [325, 89] width 4 height 7
click at [85, 88] on input "Learning Plan *COMPULSORY* Parts Manager - PA_PM_CLP" at bounding box center [84, 89] width 1 height 5
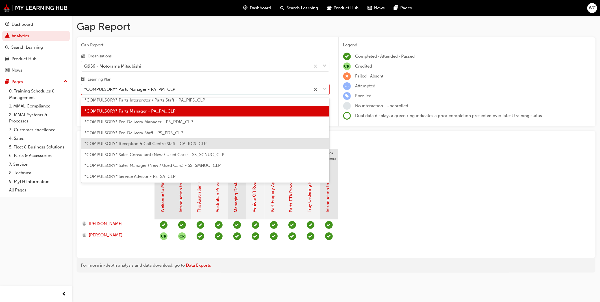
scroll to position [155, 0]
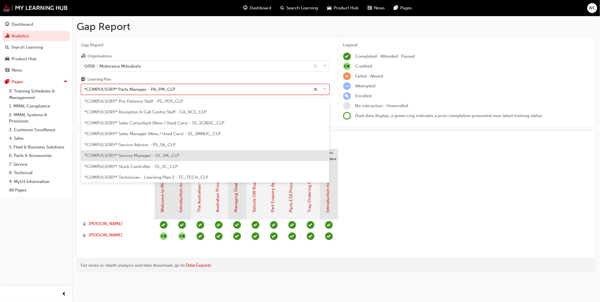
click at [269, 157] on div "*COMPULSORY* Service Manager - SV_SM_CLP" at bounding box center [205, 155] width 249 height 11
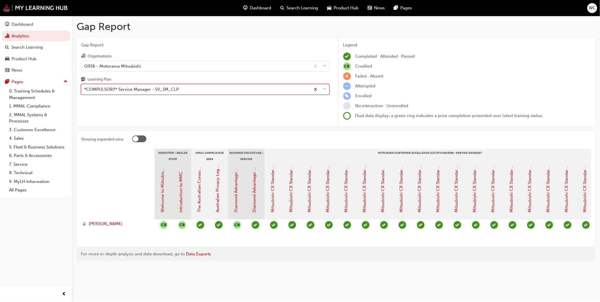
click at [325, 89] on span "down-icon" at bounding box center [325, 89] width 4 height 7
click at [85, 89] on input "Learning Plan option *COMPULSORY* Service Manager - SV_SM_CLP, selected. 0 resu…" at bounding box center [84, 89] width 1 height 5
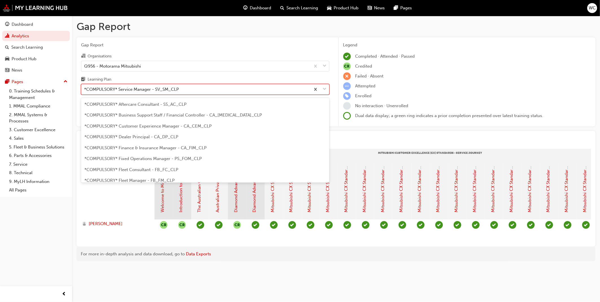
scroll to position [137, 0]
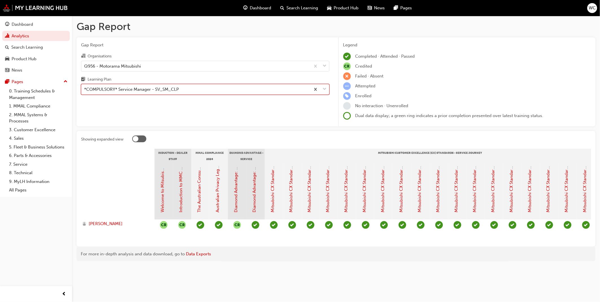
click at [305, 95] on div "*COMPULSORY* Service Manager - SV_SM_CLP" at bounding box center [205, 89] width 249 height 11
click at [85, 92] on input "Learning Plan option *COMPULSORY* Service Manager - SV_SM_CLP, selected. 0 resu…" at bounding box center [84, 89] width 1 height 5
click at [325, 91] on span "down-icon" at bounding box center [325, 89] width 4 height 7
click at [85, 91] on input "Learning Plan option *COMPULSORY* Service Manager - SV_SM_CLP, selected. 0 resu…" at bounding box center [84, 89] width 1 height 5
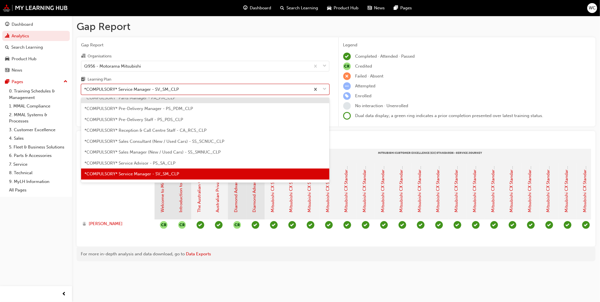
click at [310, 100] on div "*COMPULSORY* Parts Manager - PA_PM_CLP" at bounding box center [205, 97] width 249 height 11
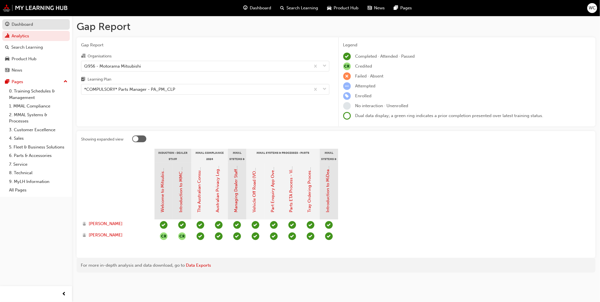
click at [24, 24] on div "Dashboard" at bounding box center [22, 24] width 21 height 7
